Goal: Information Seeking & Learning: Learn about a topic

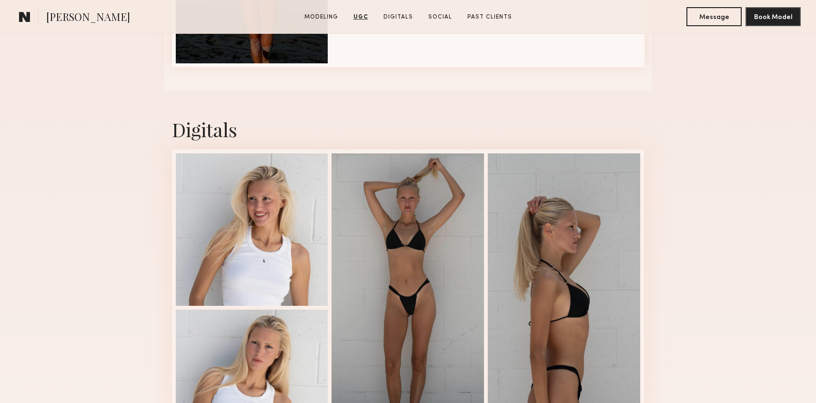
scroll to position [2277, 0]
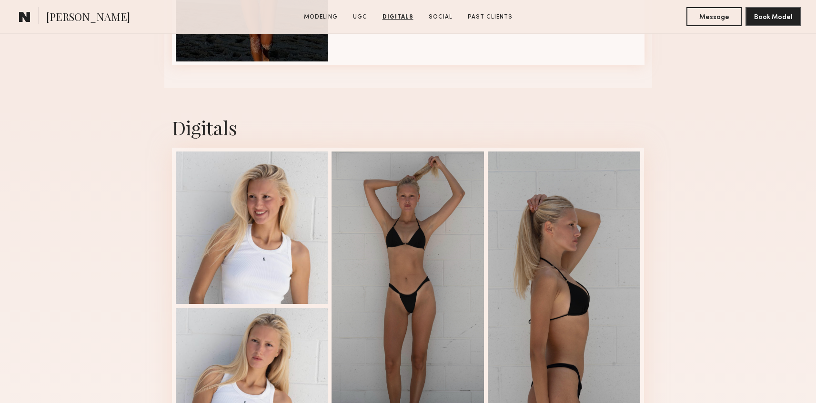
click at [212, 181] on div at bounding box center [252, 227] width 152 height 152
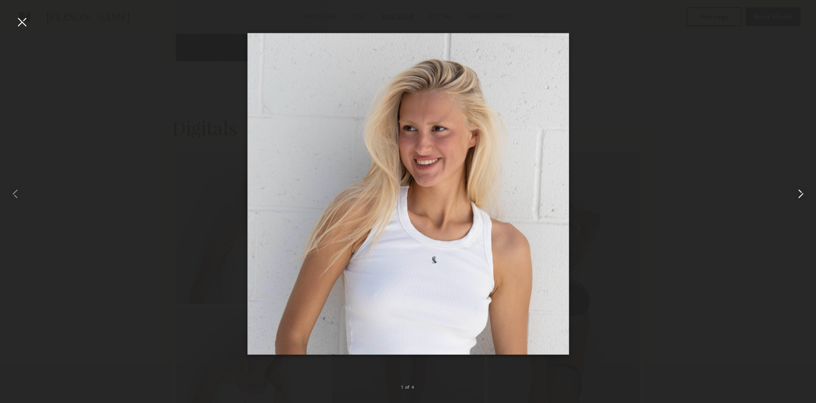
click at [799, 196] on common-icon at bounding box center [800, 193] width 15 height 15
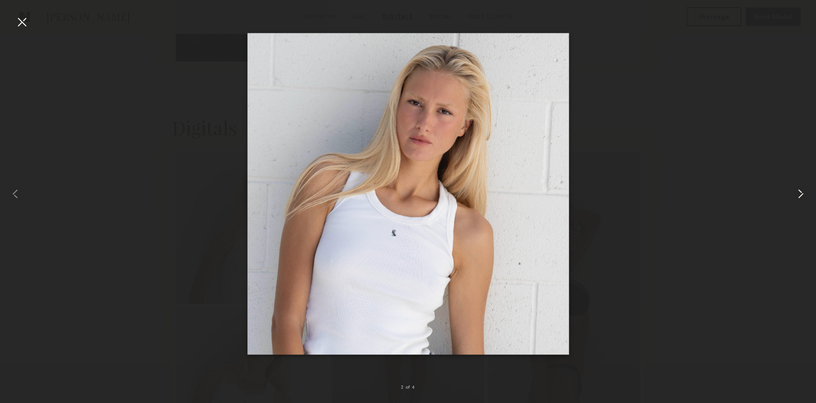
click at [799, 196] on common-icon at bounding box center [800, 193] width 15 height 15
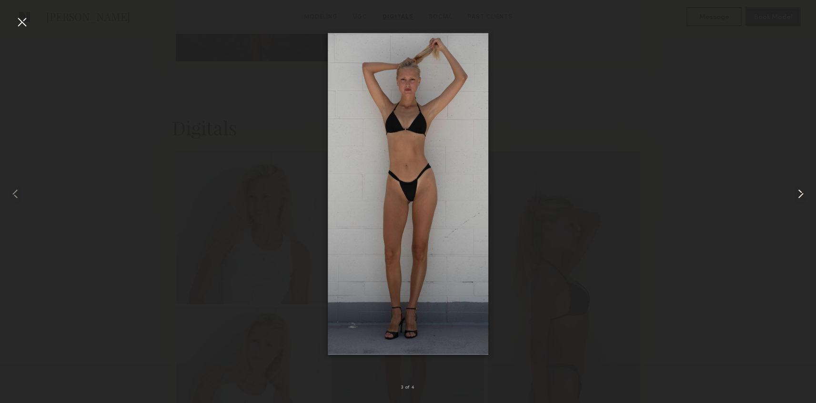
click at [799, 196] on common-icon at bounding box center [800, 193] width 15 height 15
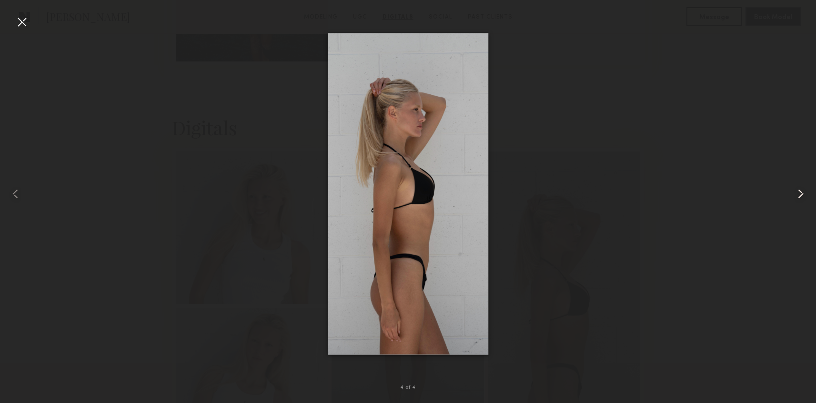
click at [799, 196] on common-icon at bounding box center [800, 193] width 15 height 15
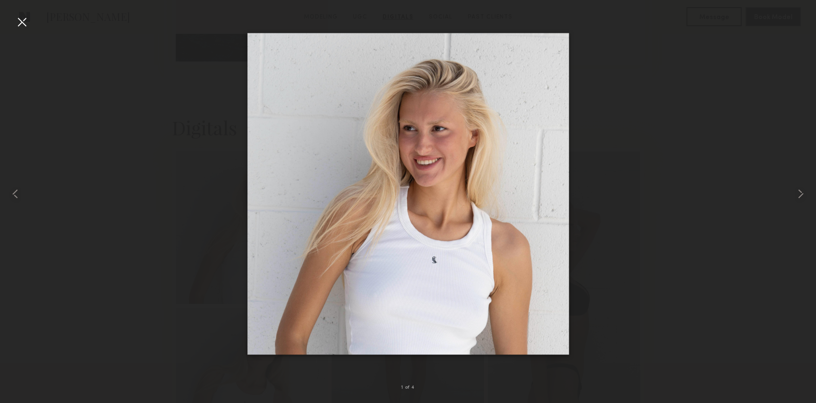
click at [750, 184] on div at bounding box center [408, 193] width 816 height 357
click at [647, 203] on div at bounding box center [408, 193] width 816 height 357
drag, startPoint x: 394, startPoint y: 206, endPoint x: 482, endPoint y: 19, distance: 207.1
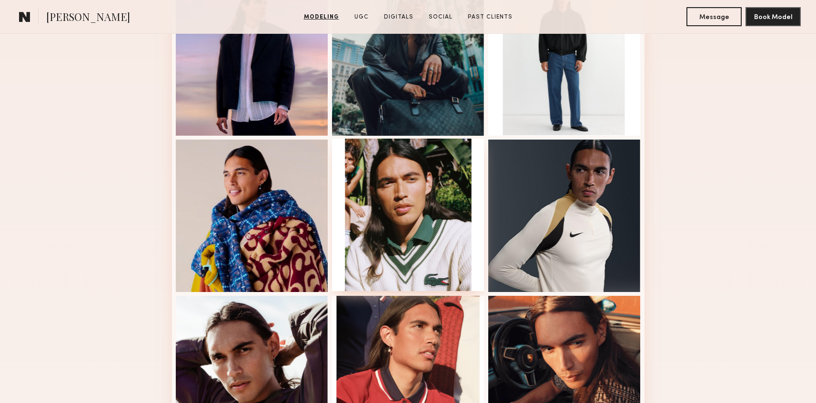
scroll to position [450, 0]
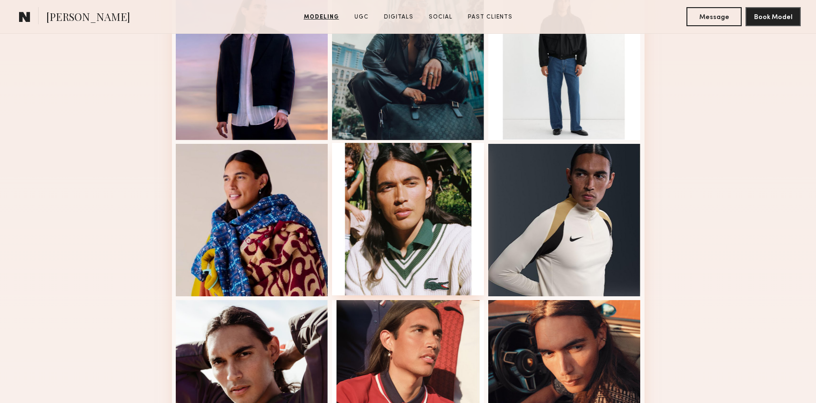
click at [413, 188] on div at bounding box center [408, 219] width 152 height 152
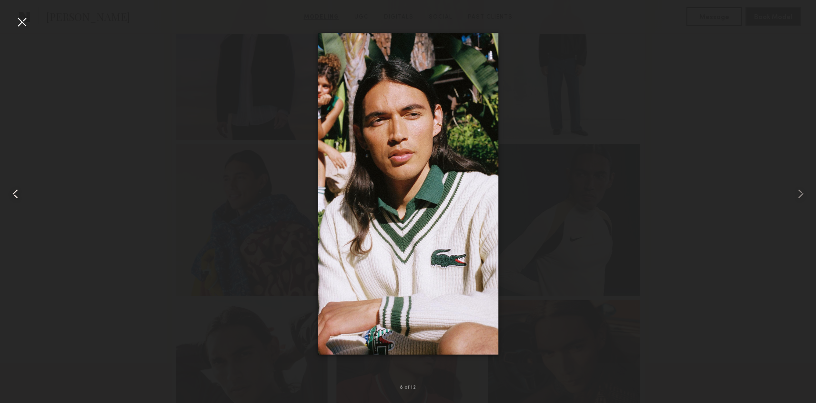
click at [25, 25] on div at bounding box center [21, 21] width 15 height 15
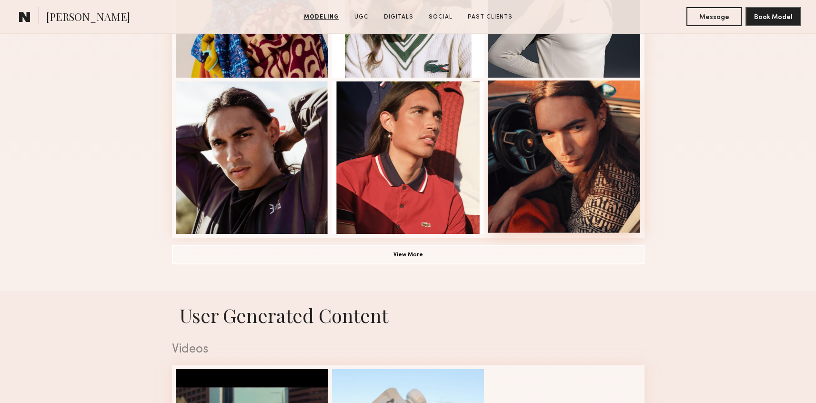
scroll to position [672, 0]
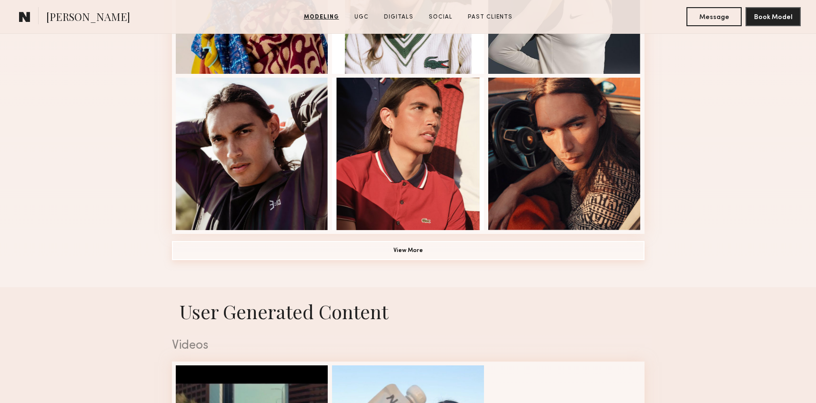
click at [343, 253] on button "View More" at bounding box center [408, 250] width 472 height 19
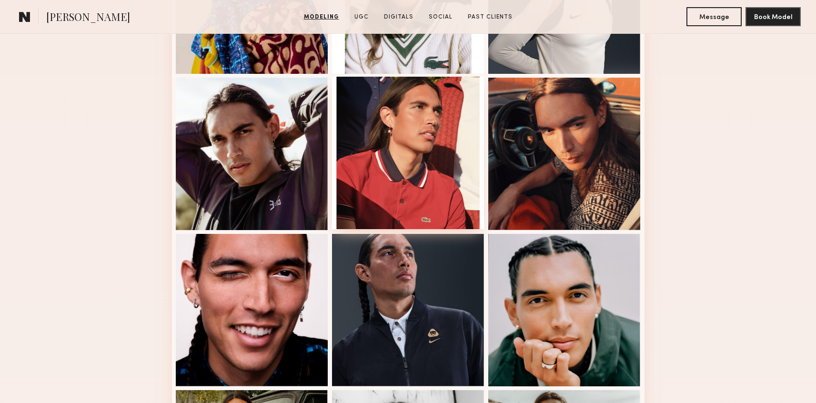
click at [428, 175] on div at bounding box center [408, 153] width 152 height 152
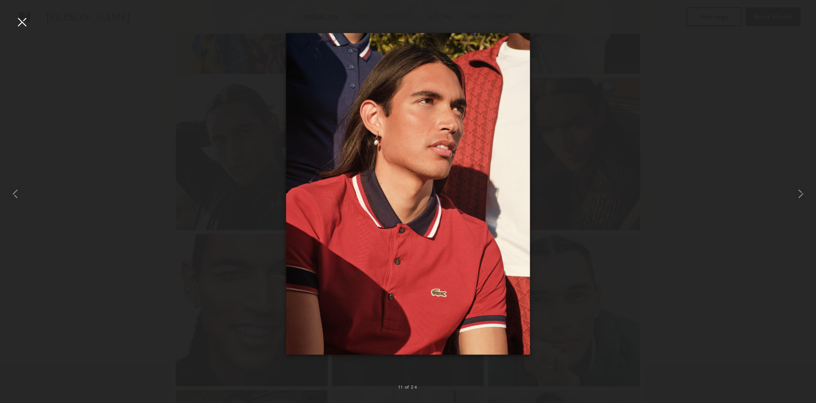
drag, startPoint x: 409, startPoint y: 224, endPoint x: 150, endPoint y: 10, distance: 336.6
click at [0, 0] on nb-gallery-light "11 of 24" at bounding box center [408, 201] width 816 height 403
click at [24, 26] on div at bounding box center [21, 21] width 15 height 15
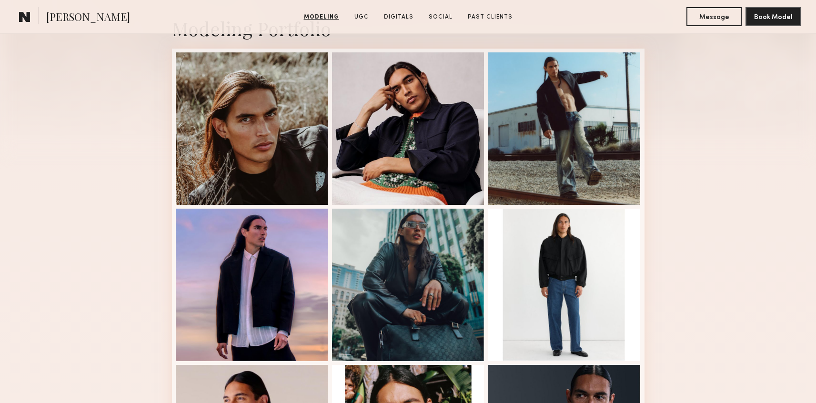
scroll to position [222, 0]
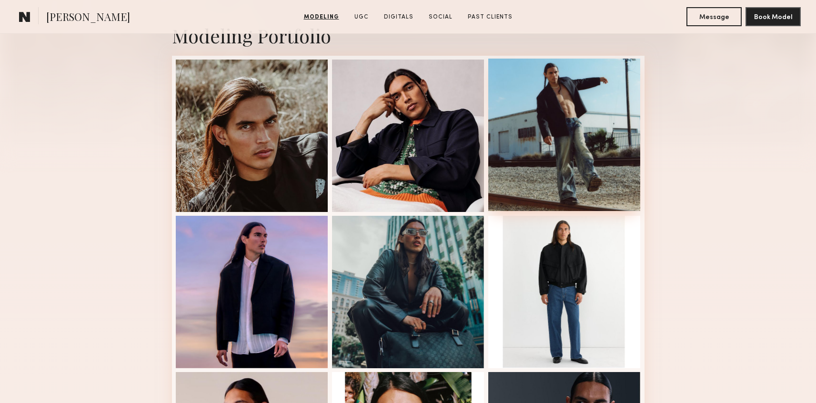
click at [559, 174] on div at bounding box center [564, 135] width 152 height 152
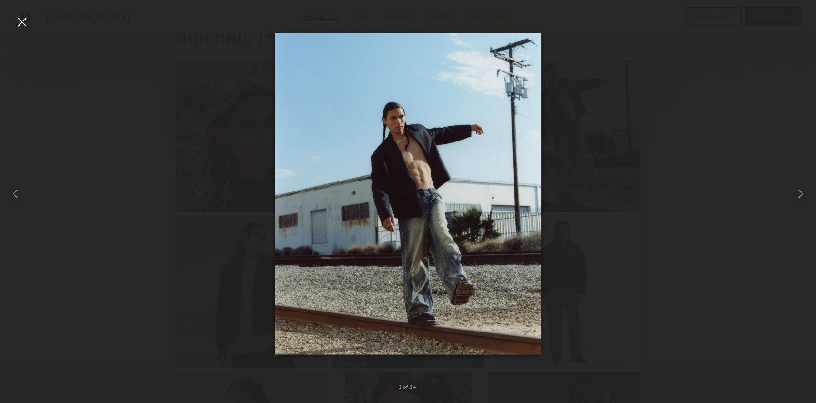
click at [0, 0] on nb-gallery-light "3 of 24" at bounding box center [408, 201] width 816 height 403
click at [27, 24] on div at bounding box center [21, 21] width 15 height 15
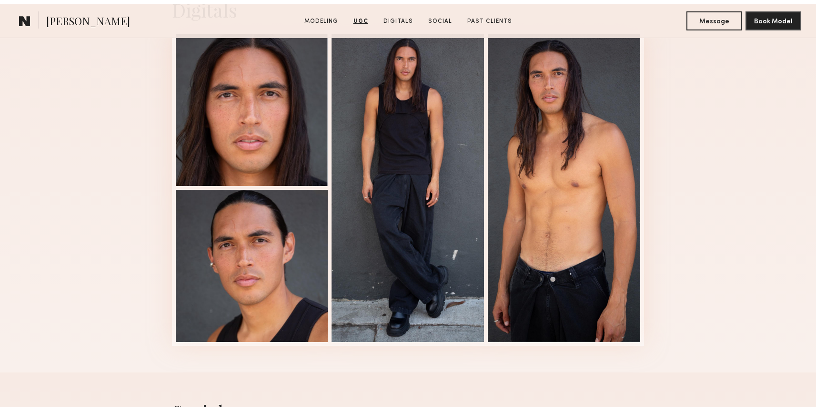
scroll to position [2373, 0]
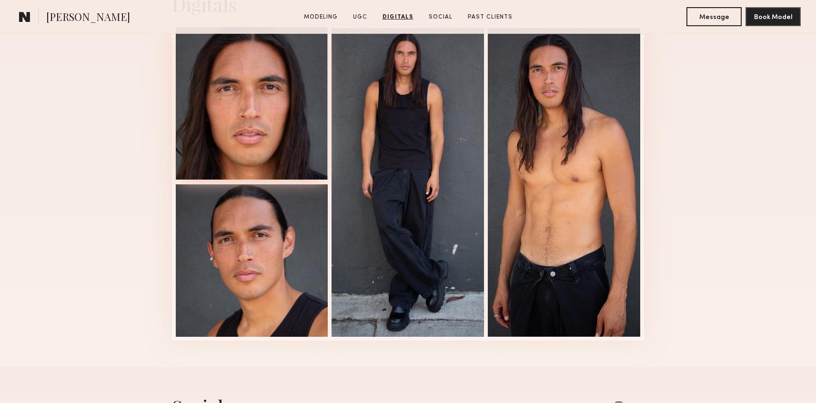
click at [263, 167] on div at bounding box center [252, 103] width 152 height 152
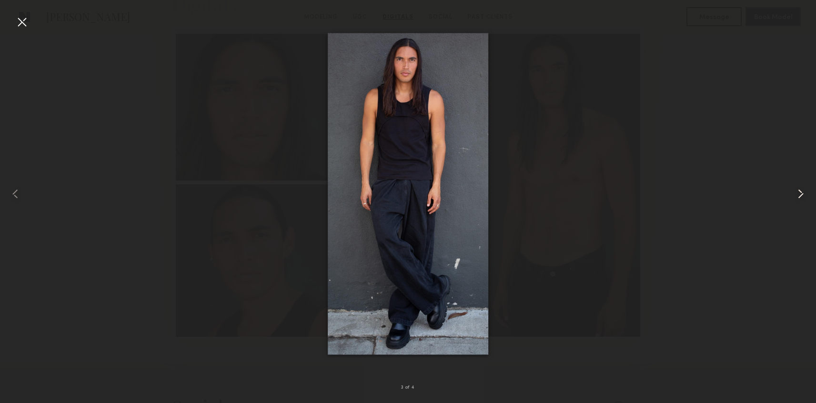
click at [796, 192] on common-icon at bounding box center [800, 193] width 15 height 15
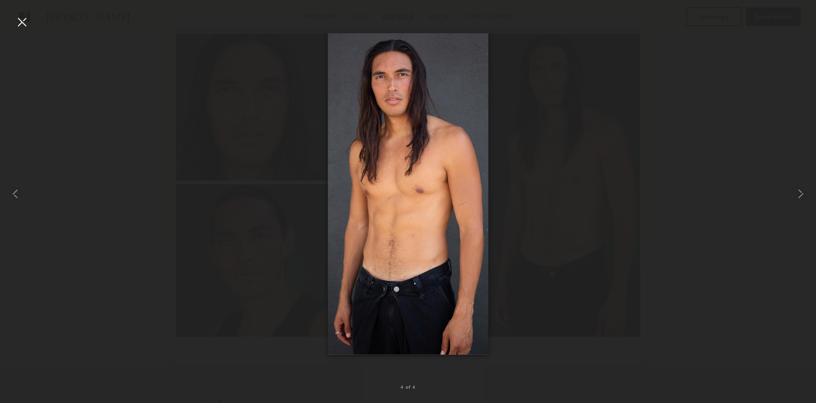
drag, startPoint x: 473, startPoint y: 184, endPoint x: 534, endPoint y: 10, distance: 184.7
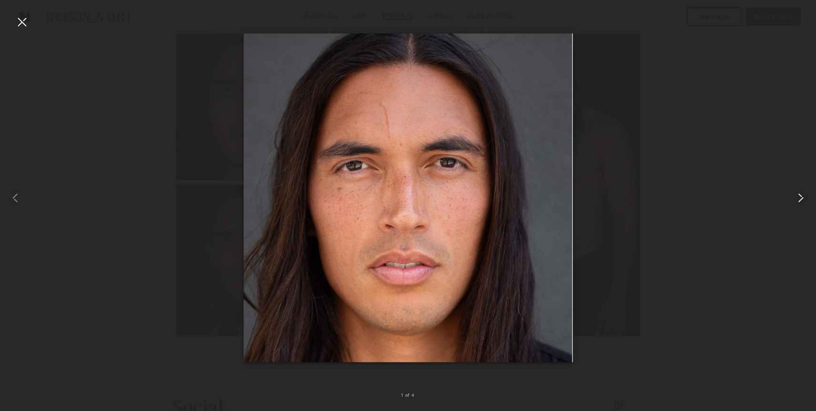
click at [801, 205] on common-icon at bounding box center [800, 198] width 15 height 15
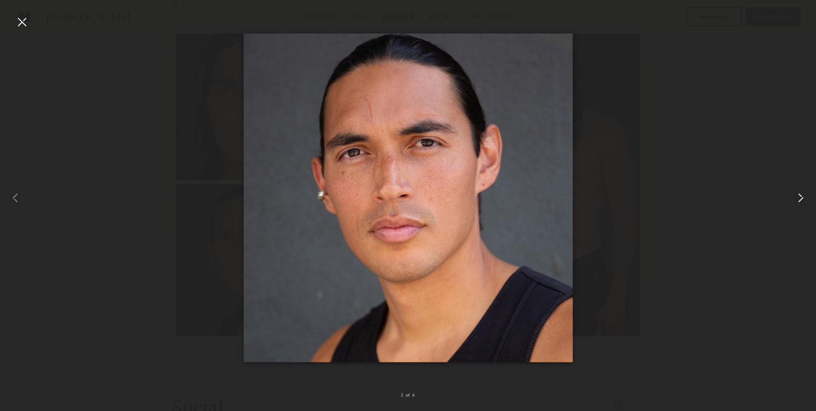
click at [799, 201] on common-icon at bounding box center [800, 198] width 15 height 15
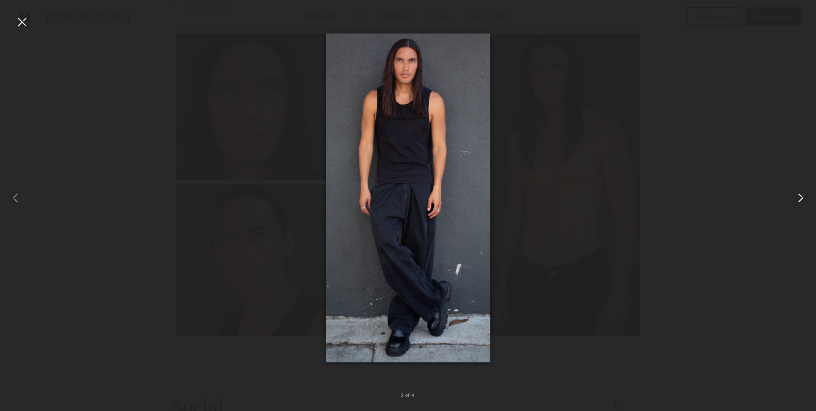
click at [799, 201] on common-icon at bounding box center [800, 198] width 15 height 15
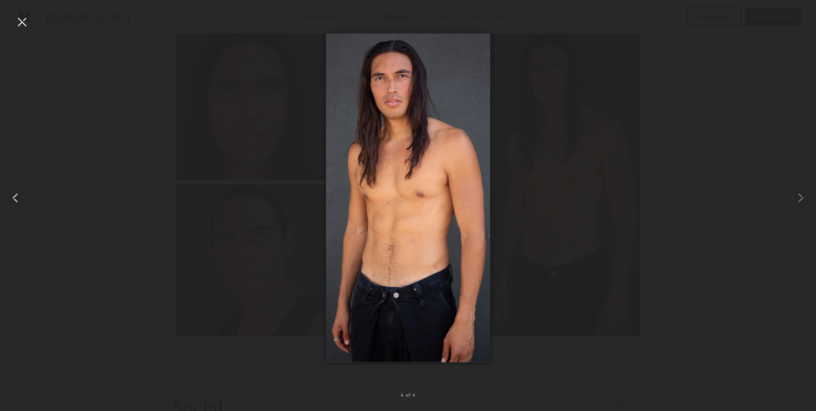
click at [12, 196] on common-icon at bounding box center [15, 198] width 15 height 15
click at [517, 84] on div at bounding box center [408, 198] width 816 height 366
click at [23, 19] on div at bounding box center [21, 21] width 15 height 15
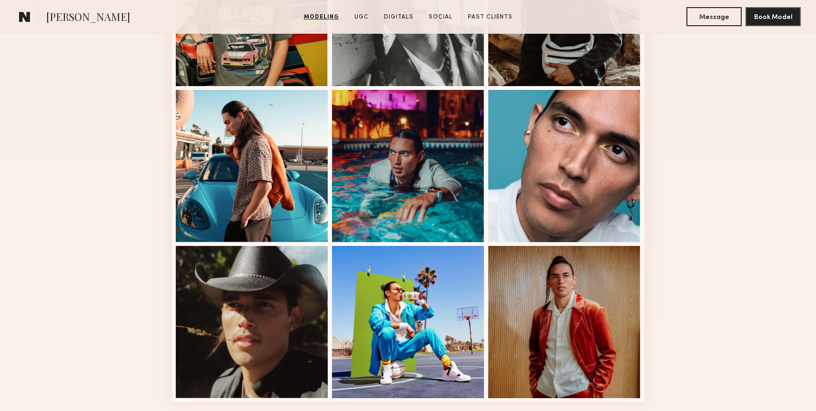
scroll to position [1130, 0]
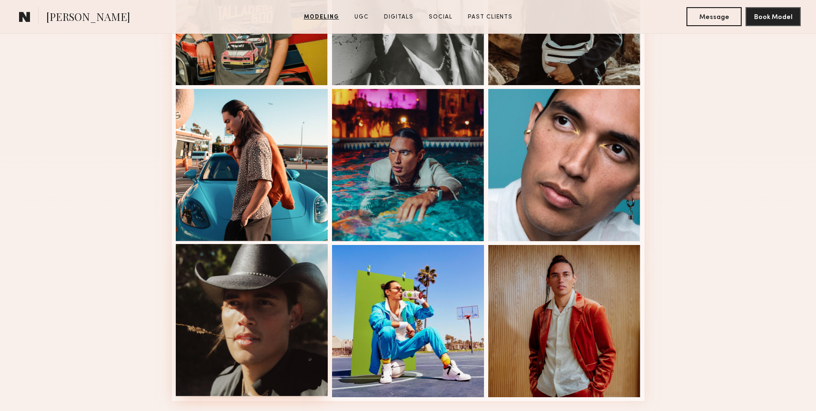
click at [217, 284] on div at bounding box center [252, 320] width 152 height 152
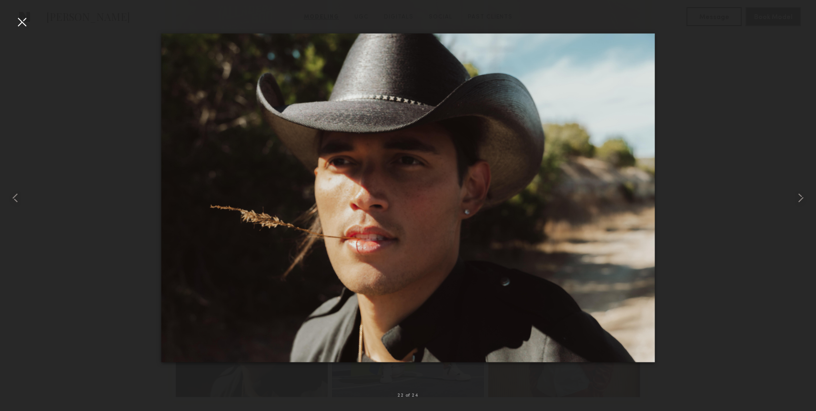
click at [0, 0] on nb-gallery-light "22 of 24" at bounding box center [408, 205] width 816 height 411
